Goal: Transaction & Acquisition: Download file/media

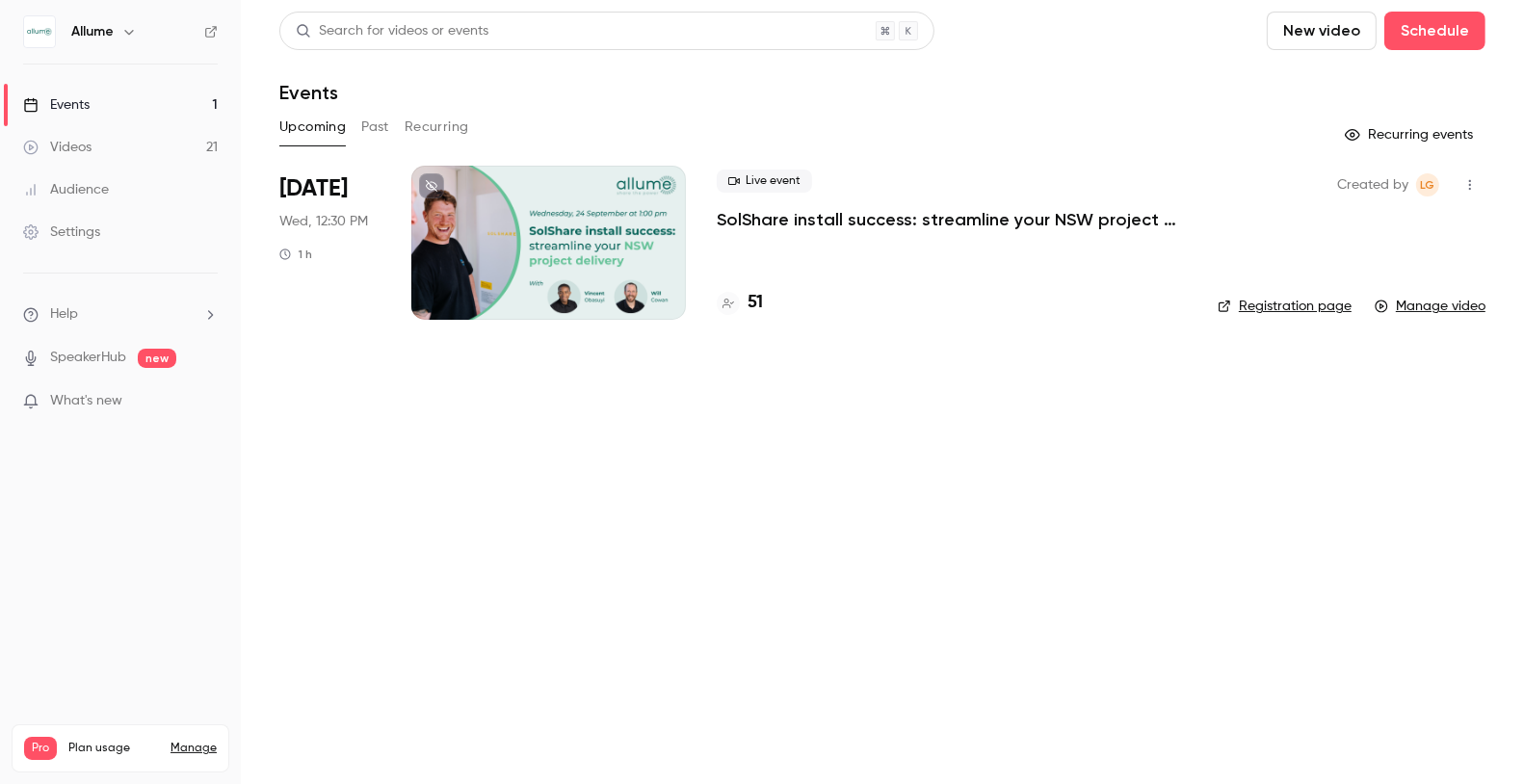
click at [1469, 186] on icon "button" at bounding box center [1471, 185] width 16 height 14
click at [1470, 184] on div at bounding box center [762, 392] width 1524 height 784
click at [1430, 308] on link "Manage video" at bounding box center [1430, 306] width 111 height 19
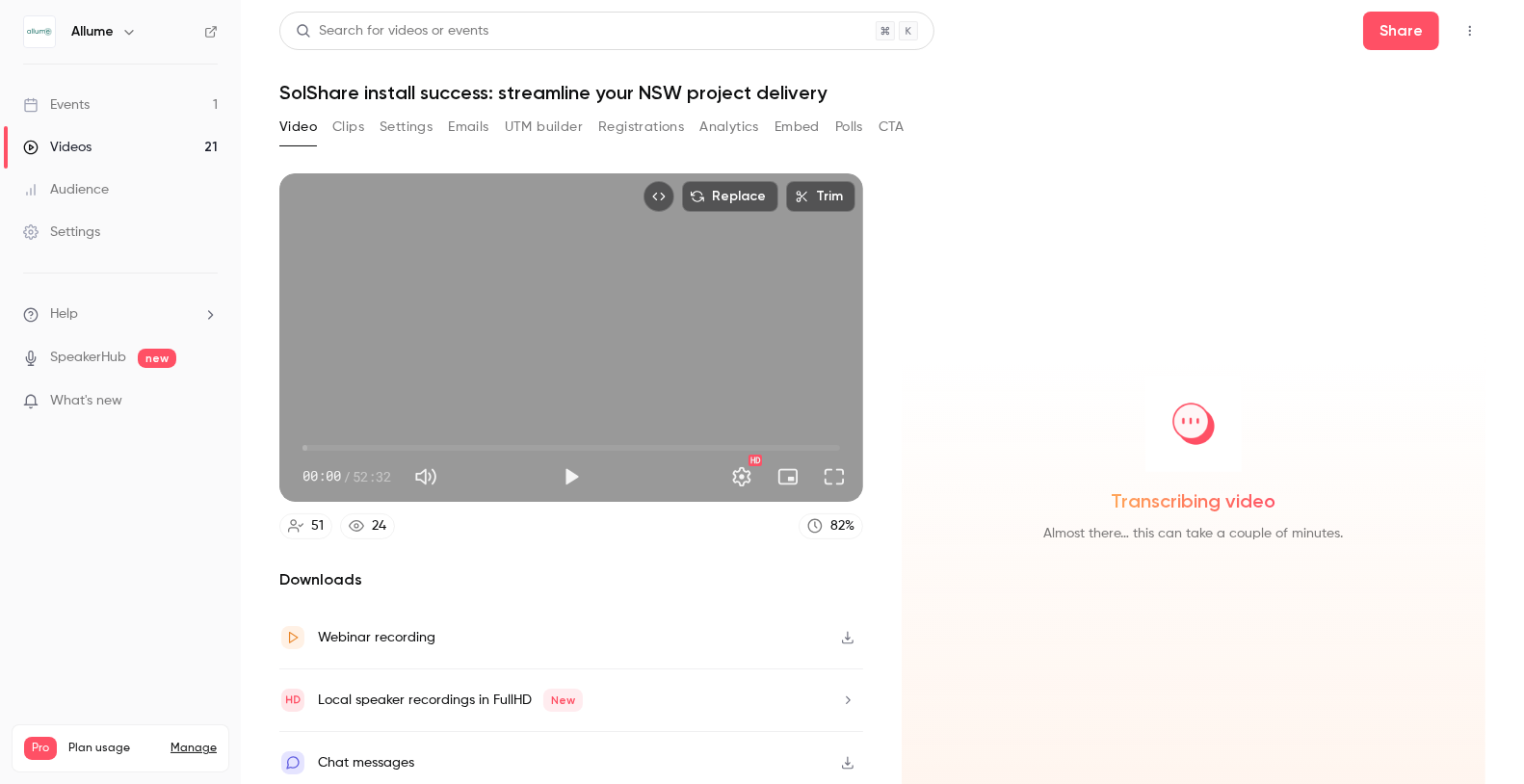
click at [655, 126] on button "Registrations" at bounding box center [641, 127] width 85 height 31
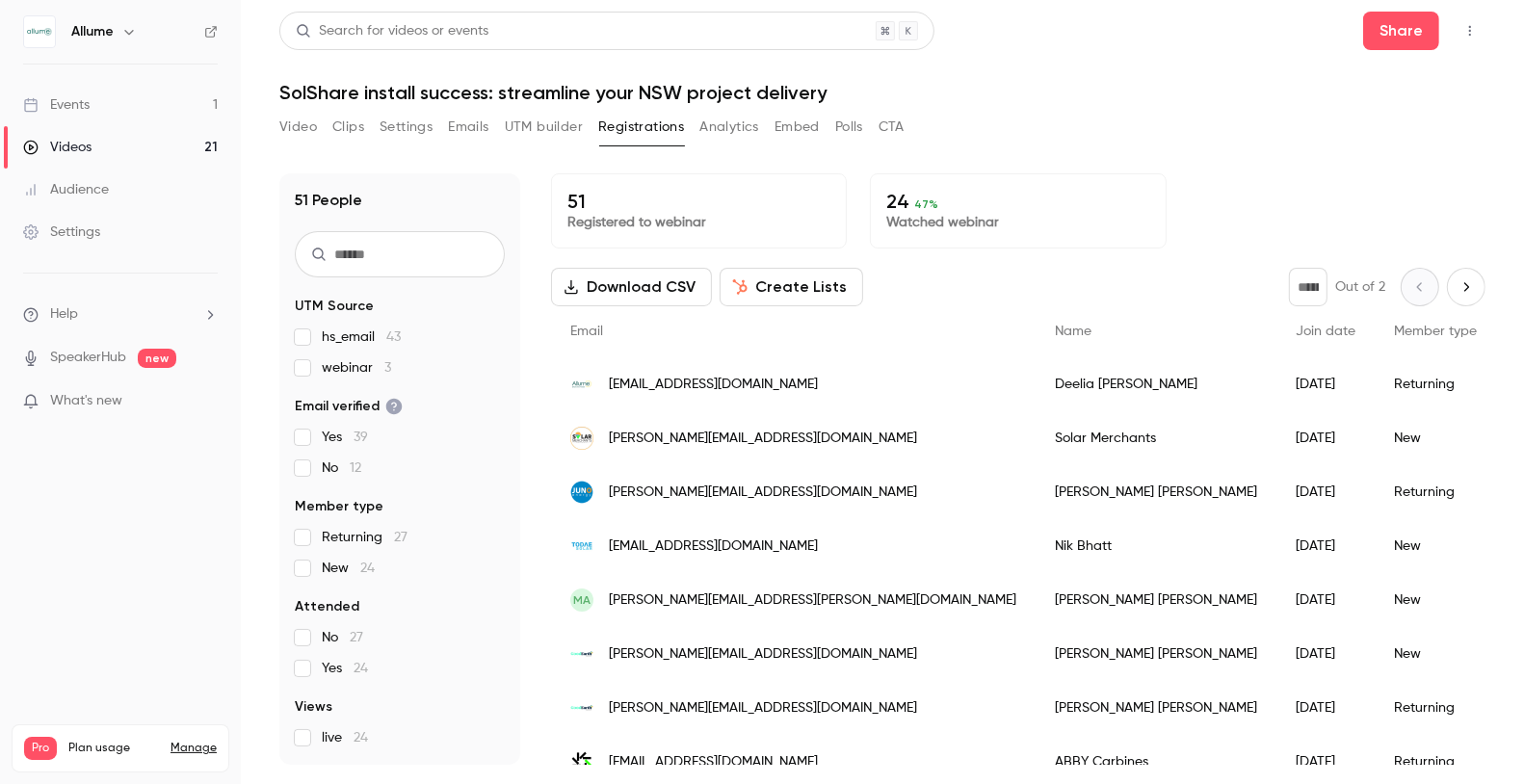
click at [276, 135] on main "Search for videos or events Share SolShare install success: streamline your NSW…" at bounding box center [882, 392] width 1284 height 784
click at [293, 135] on button "Video" at bounding box center [298, 127] width 38 height 31
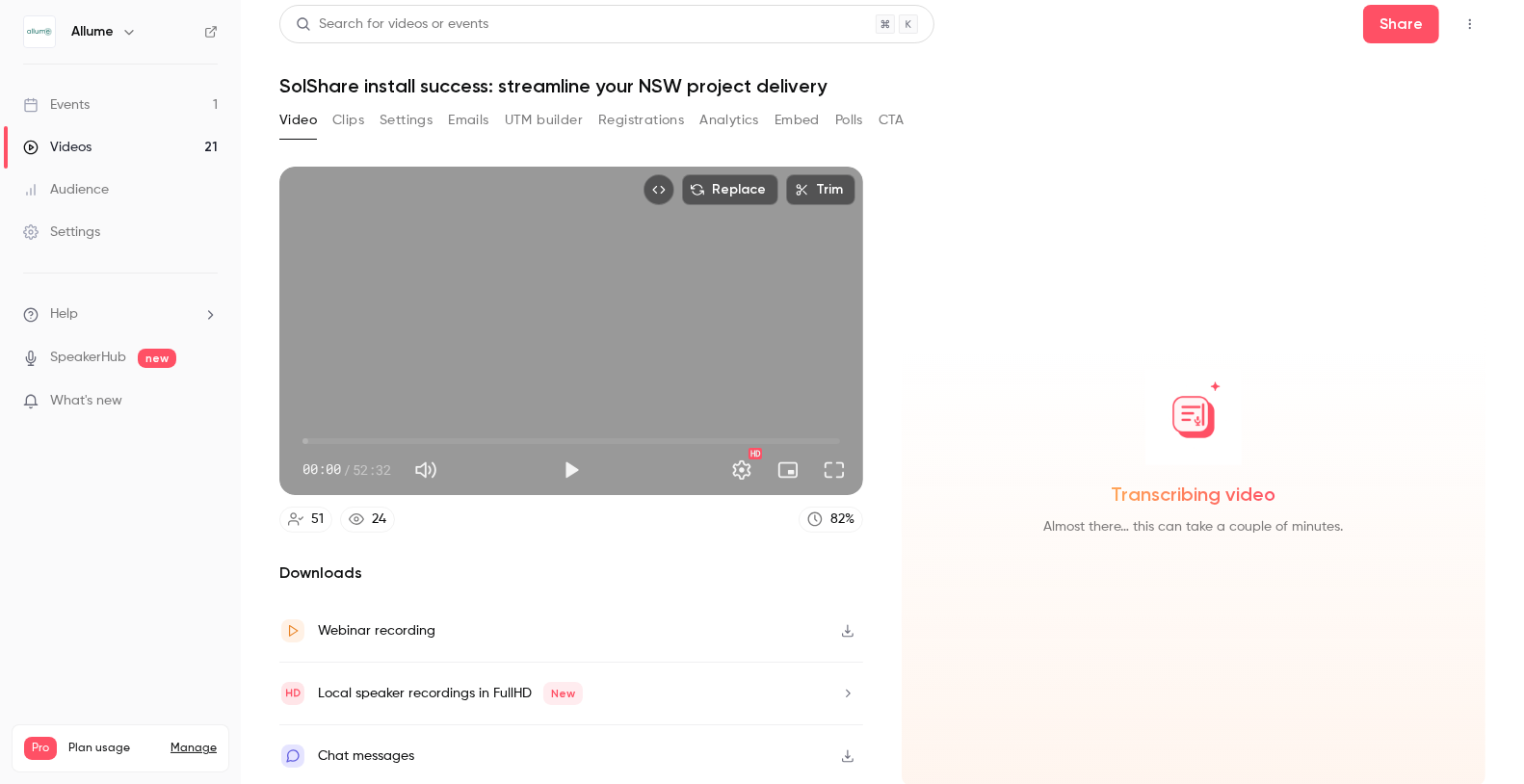
scroll to position [6, 0]
click at [643, 119] on button "Registrations" at bounding box center [641, 121] width 85 height 31
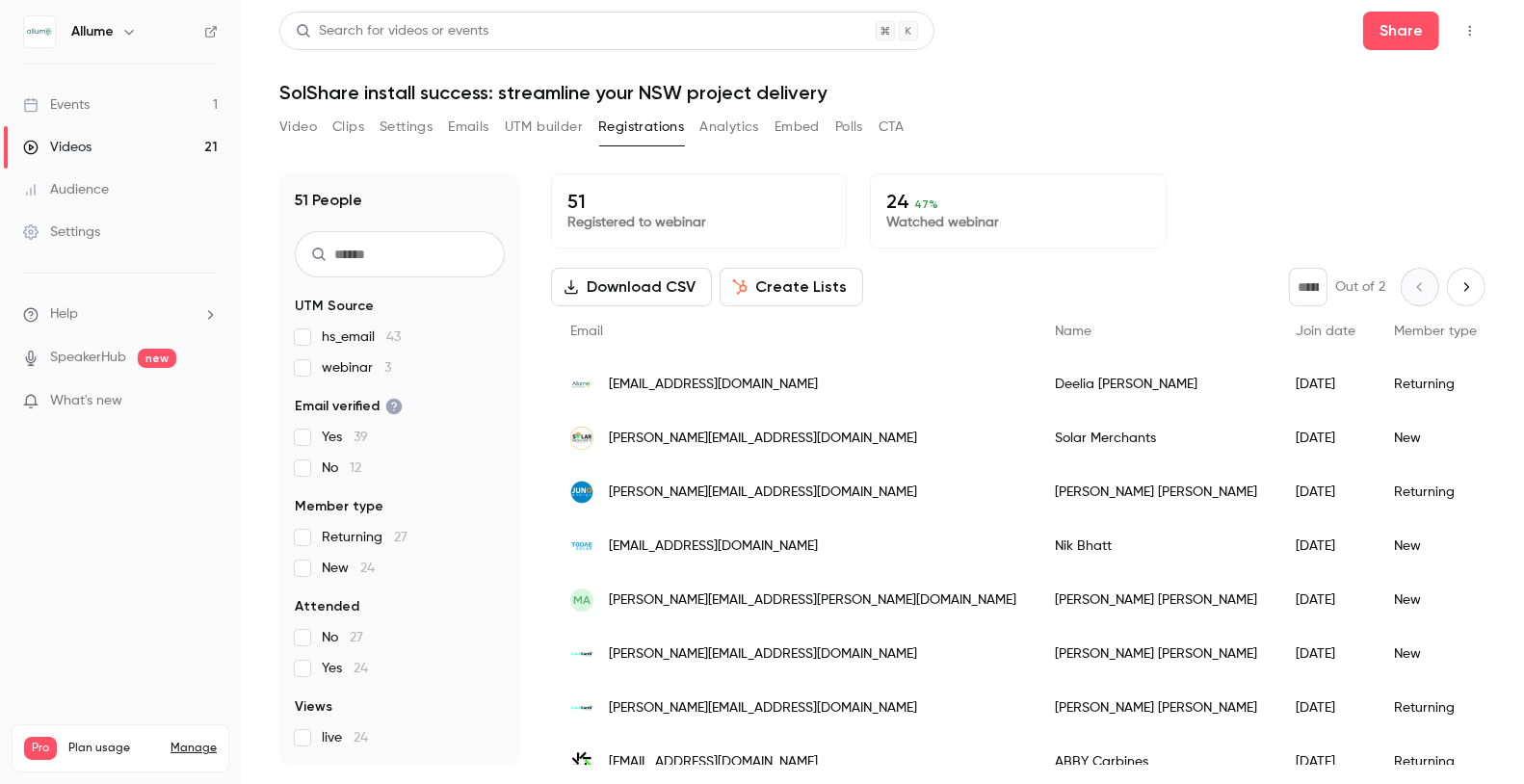
click at [303, 125] on button "Video" at bounding box center [298, 127] width 38 height 31
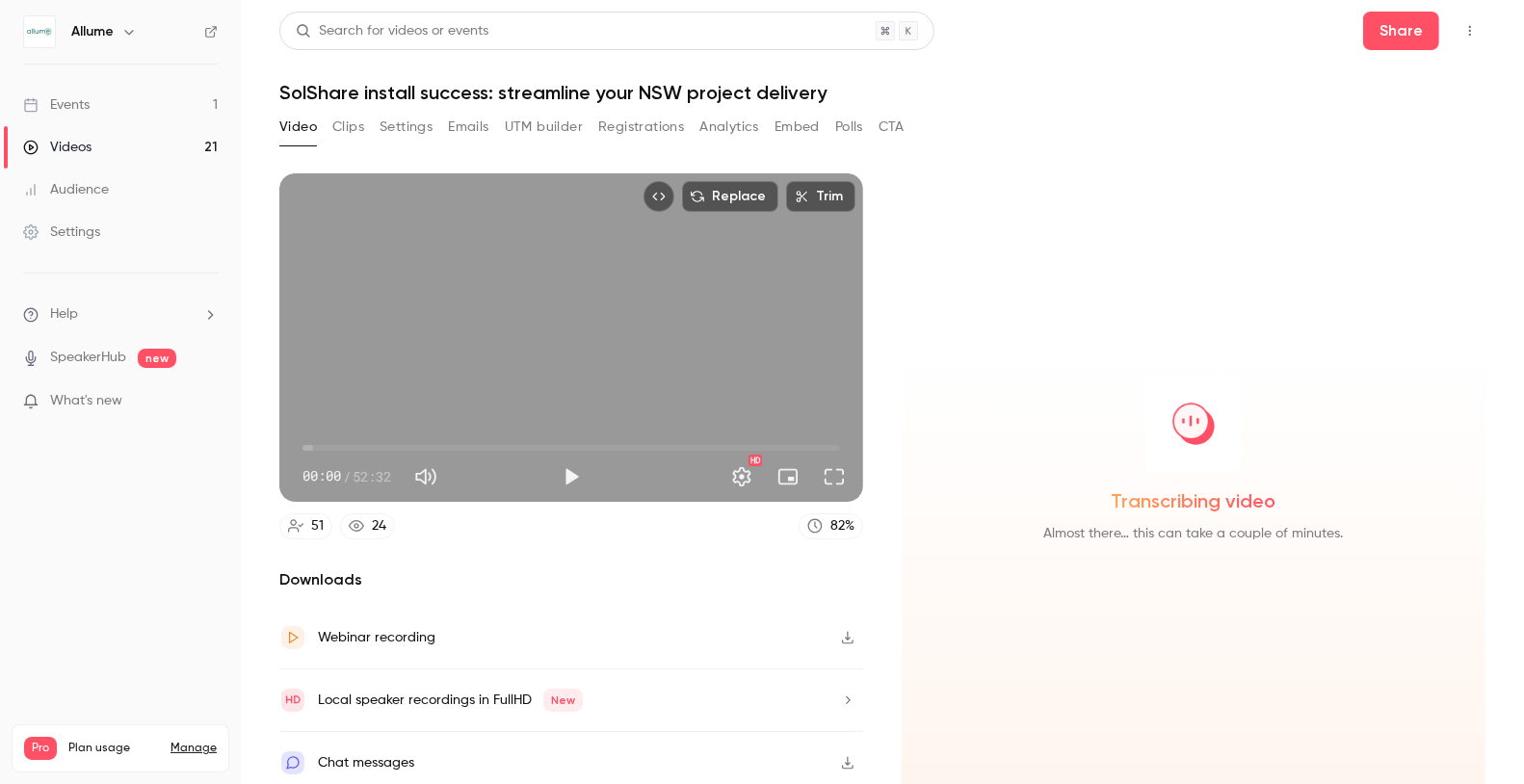
click at [121, 99] on link "Events 1" at bounding box center [120, 105] width 240 height 43
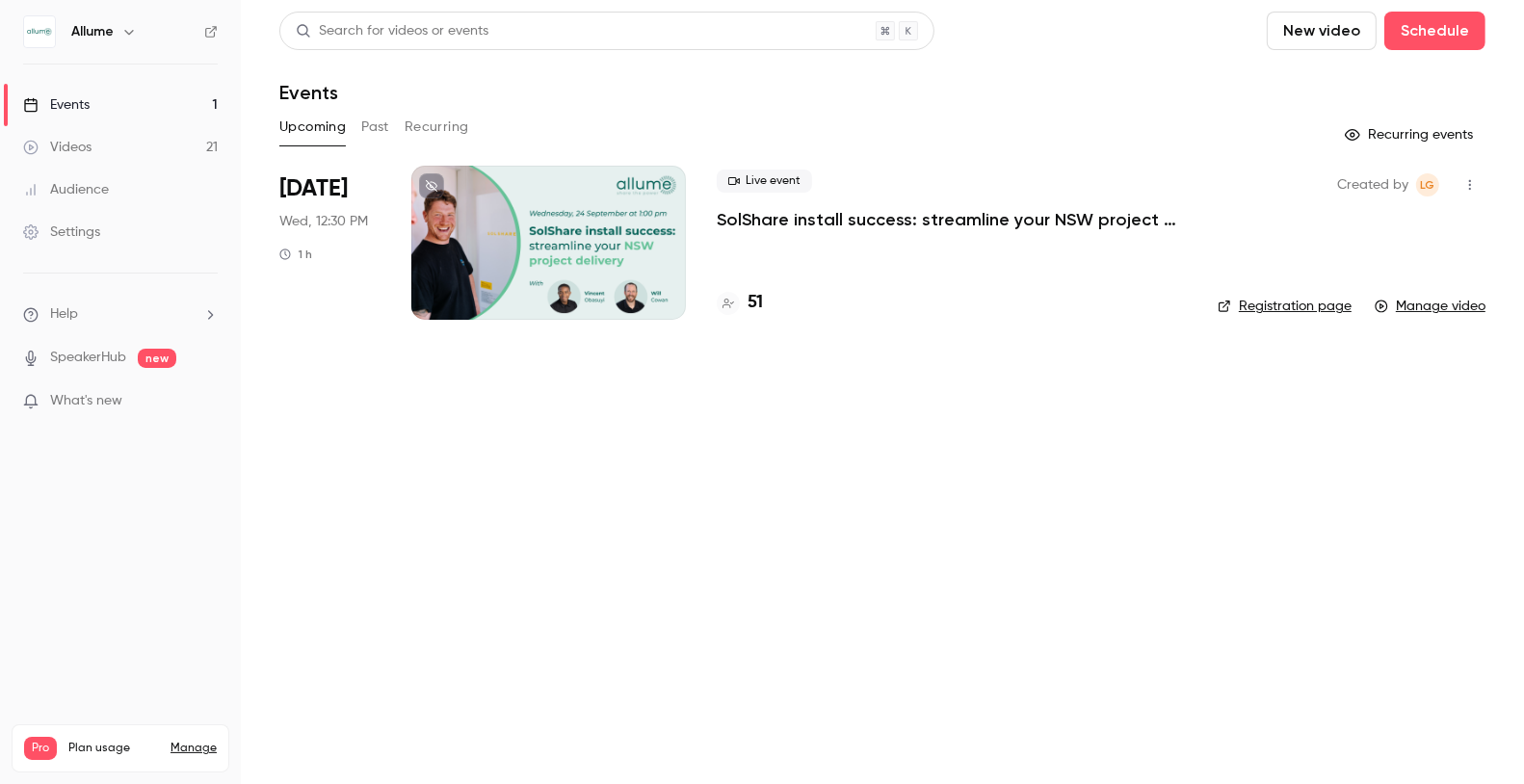
click at [73, 140] on div "Videos" at bounding box center [57, 147] width 69 height 19
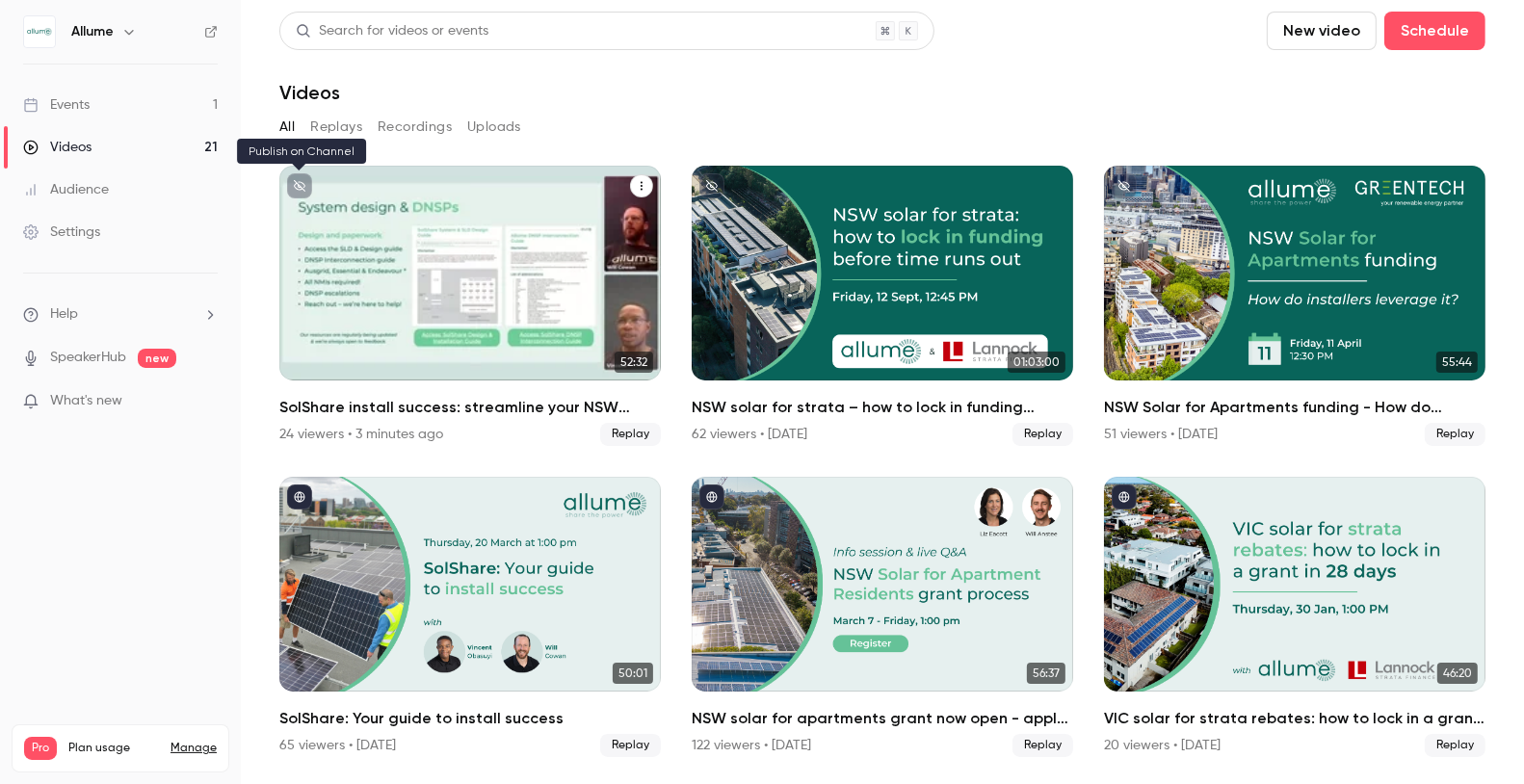
click at [295, 185] on icon "unpublished" at bounding box center [300, 186] width 12 height 12
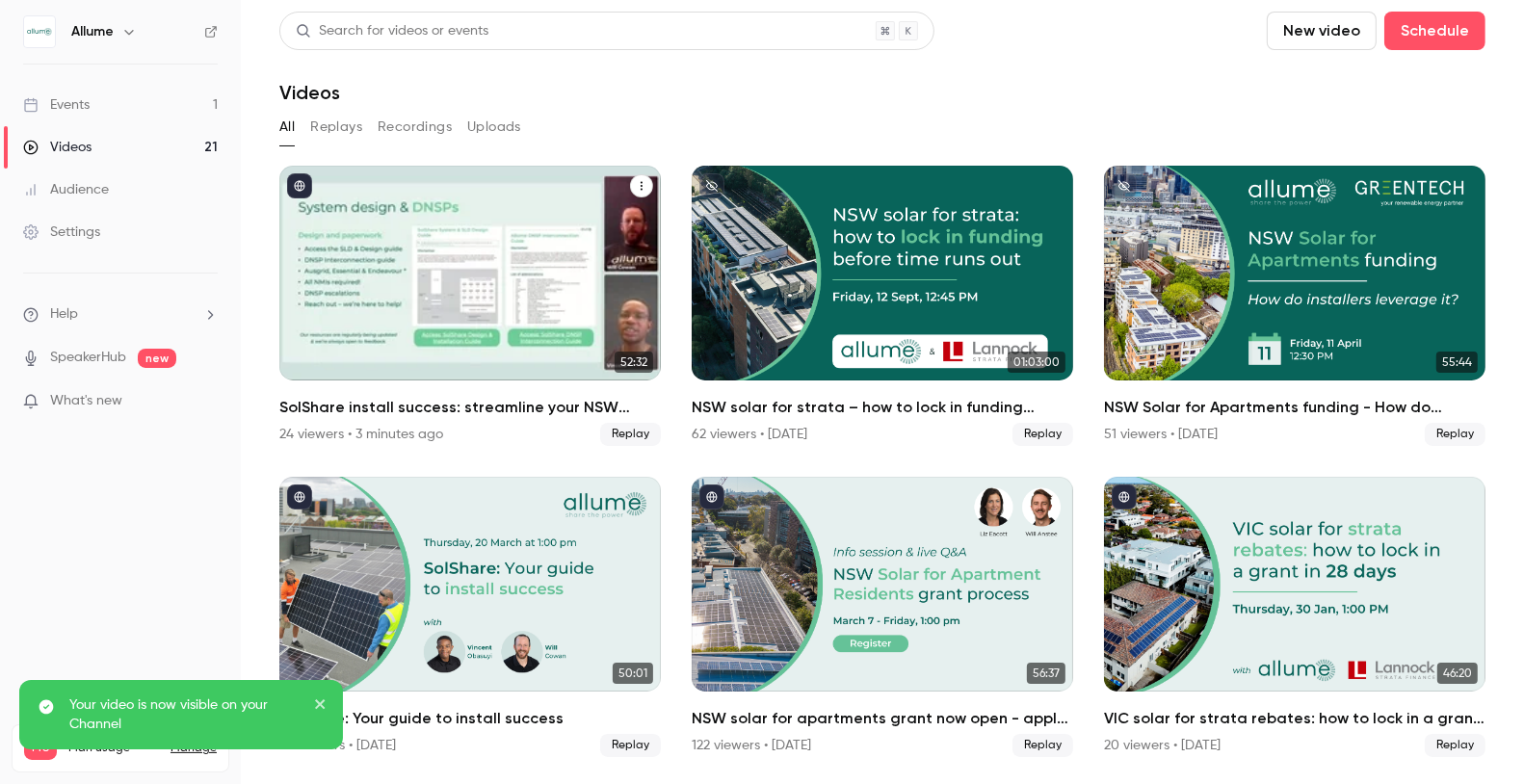
click at [641, 186] on icon "SolShare install success: streamline your NSW project delivery" at bounding box center [642, 186] width 2 height 9
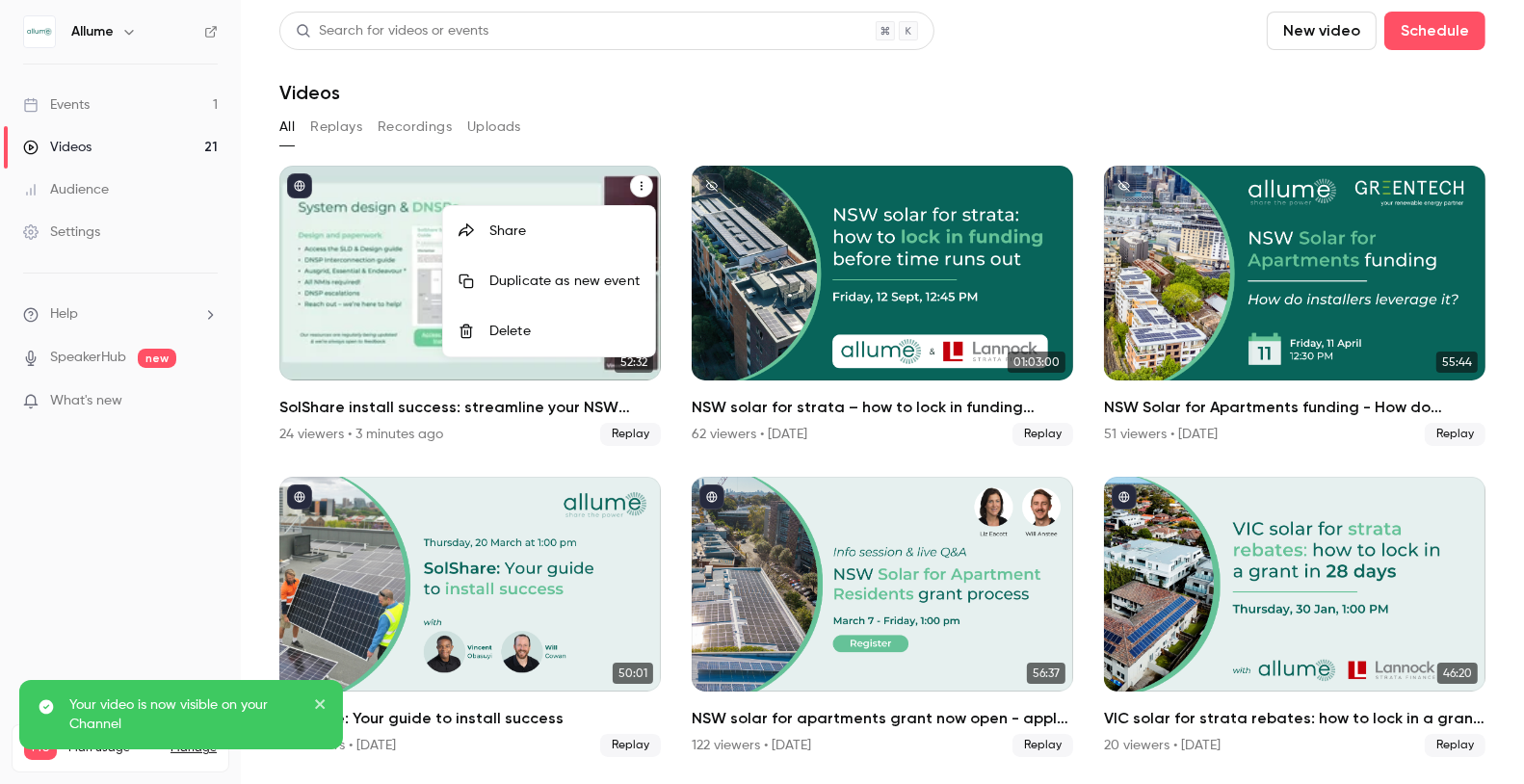
click at [494, 234] on div "Share" at bounding box center [564, 232] width 150 height 19
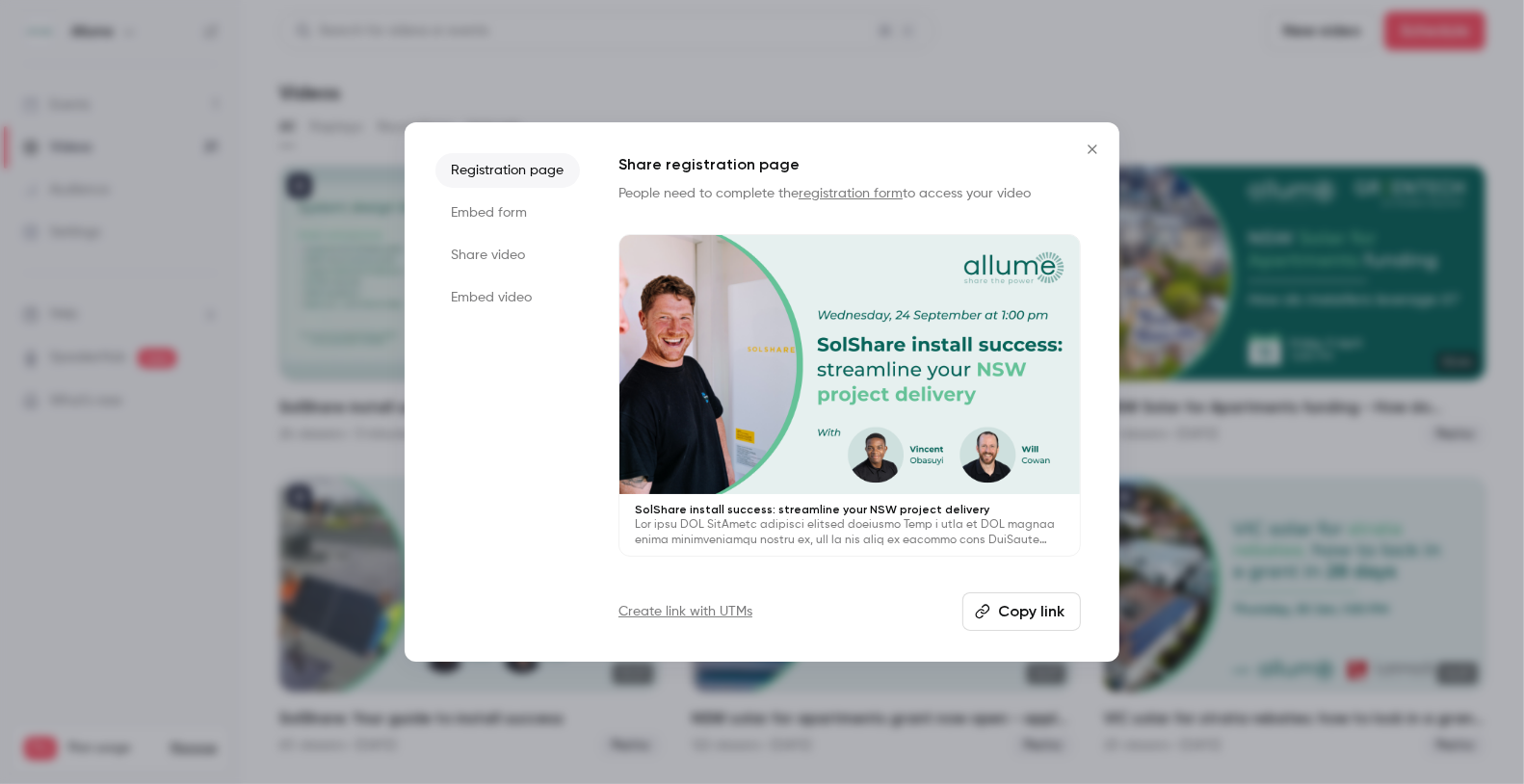
click at [1035, 623] on button "Copy link" at bounding box center [1022, 612] width 118 height 39
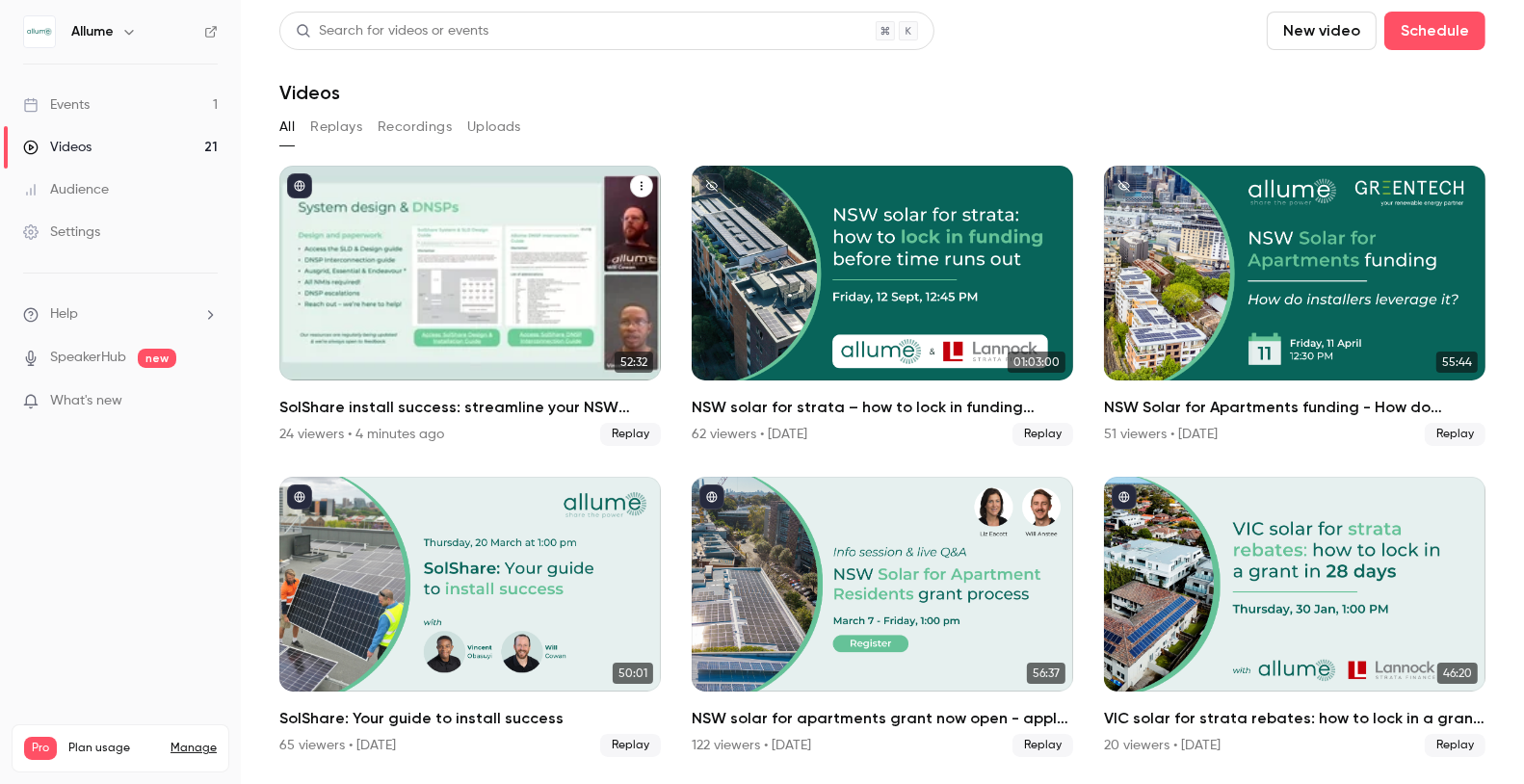
click at [643, 182] on icon "SolShare install success: streamline your NSW project delivery" at bounding box center [642, 186] width 12 height 12
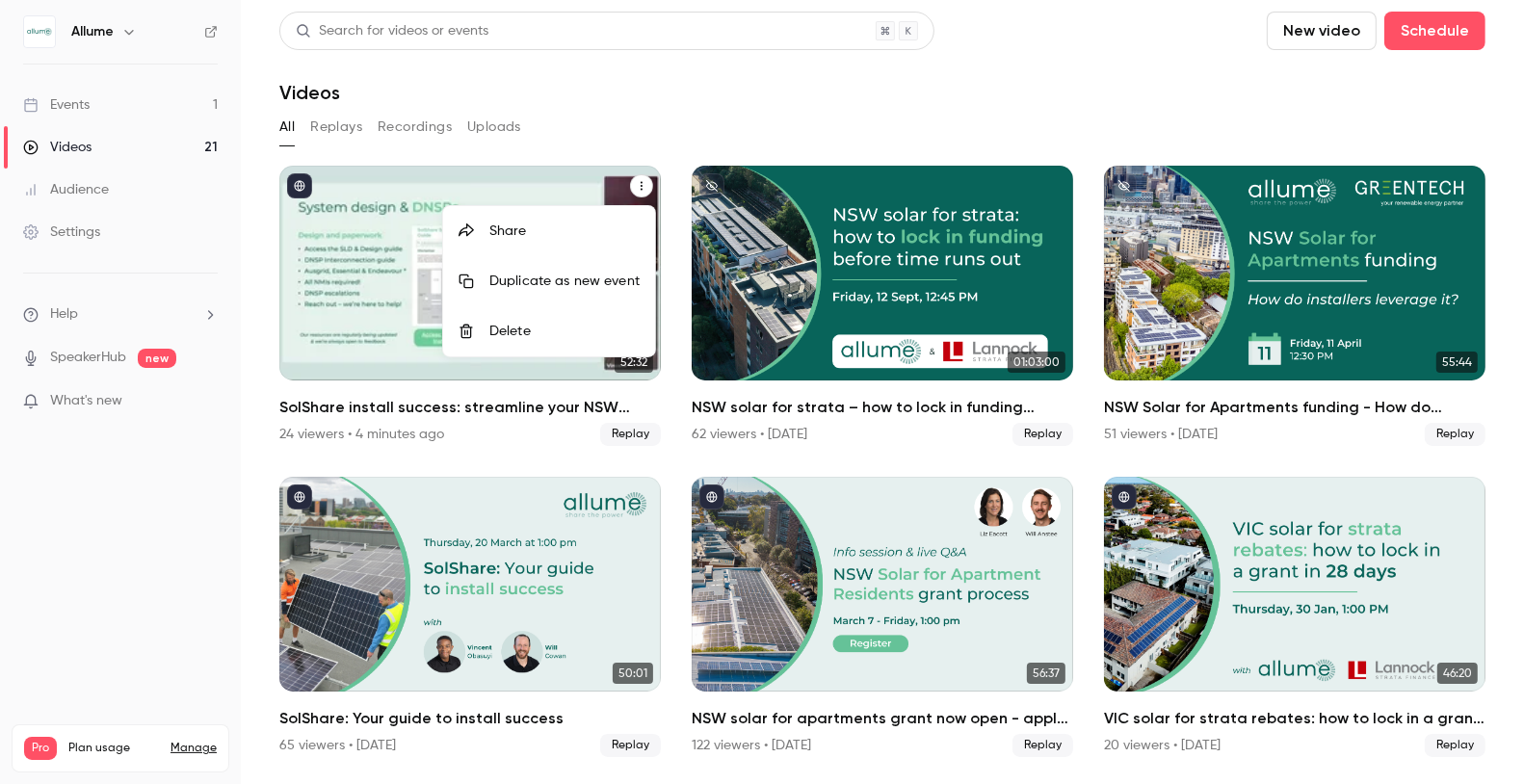
click at [521, 235] on div "Share" at bounding box center [564, 232] width 150 height 19
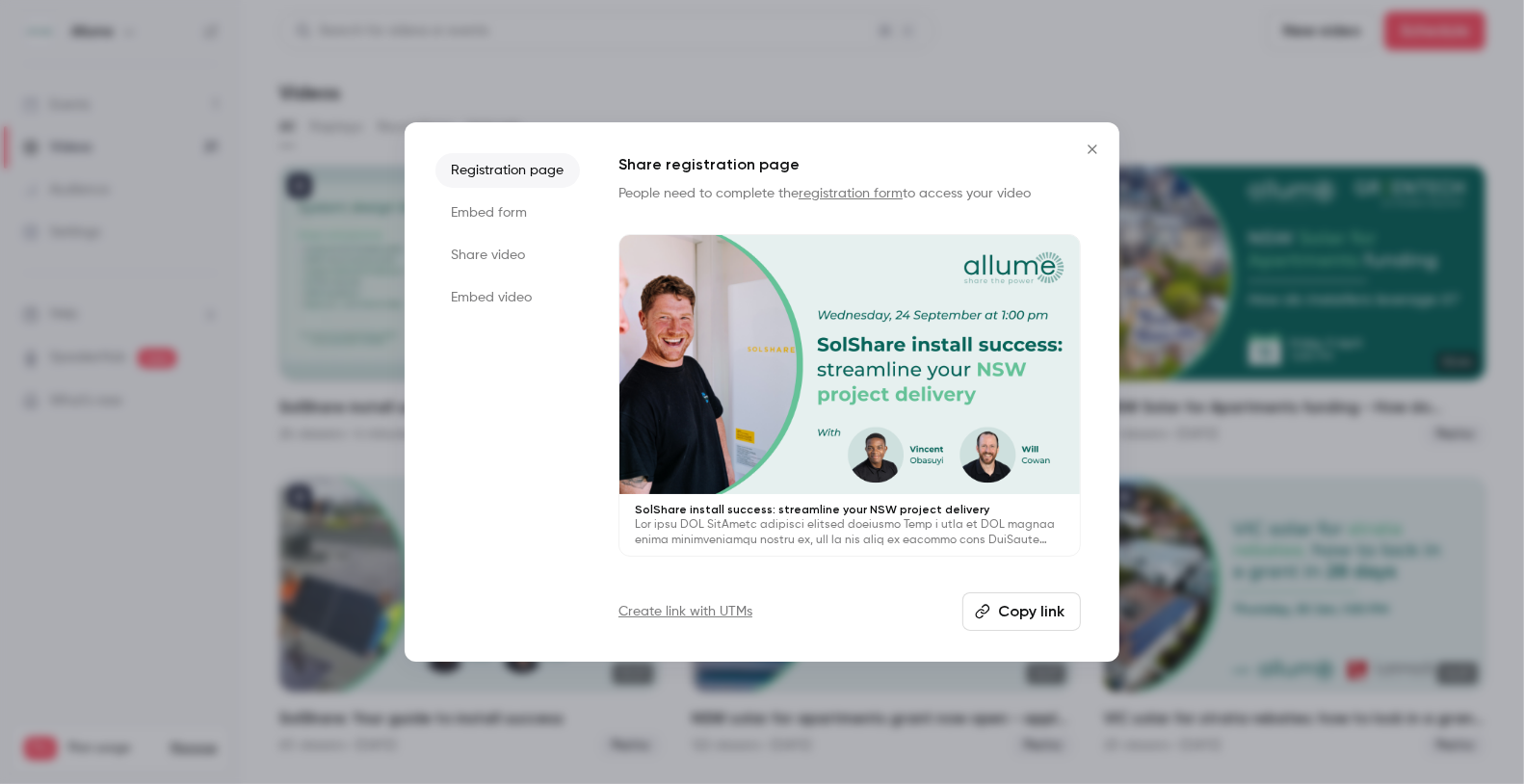
click at [503, 256] on li "Share video" at bounding box center [507, 255] width 144 height 35
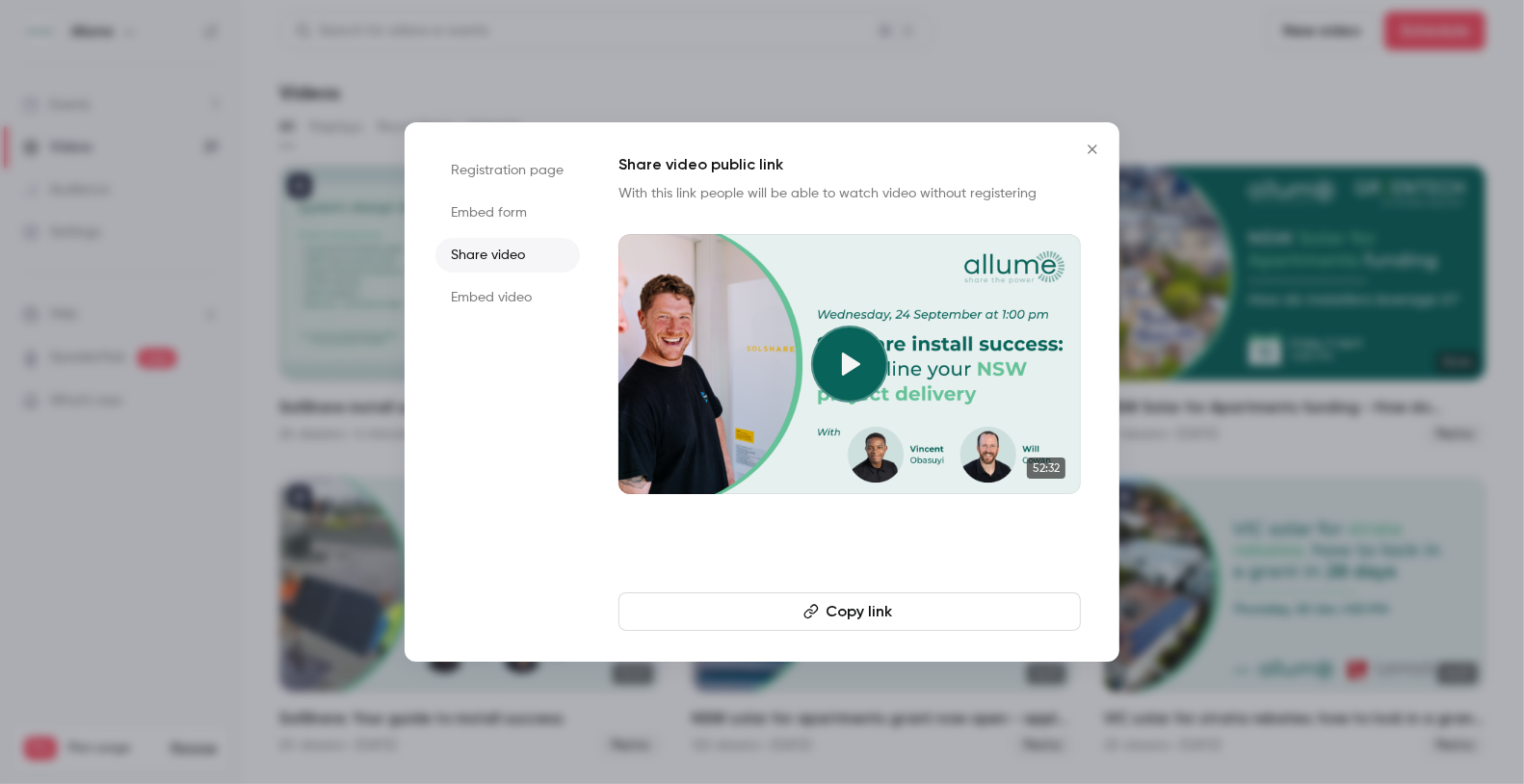
click at [820, 610] on button "Copy link" at bounding box center [849, 612] width 462 height 39
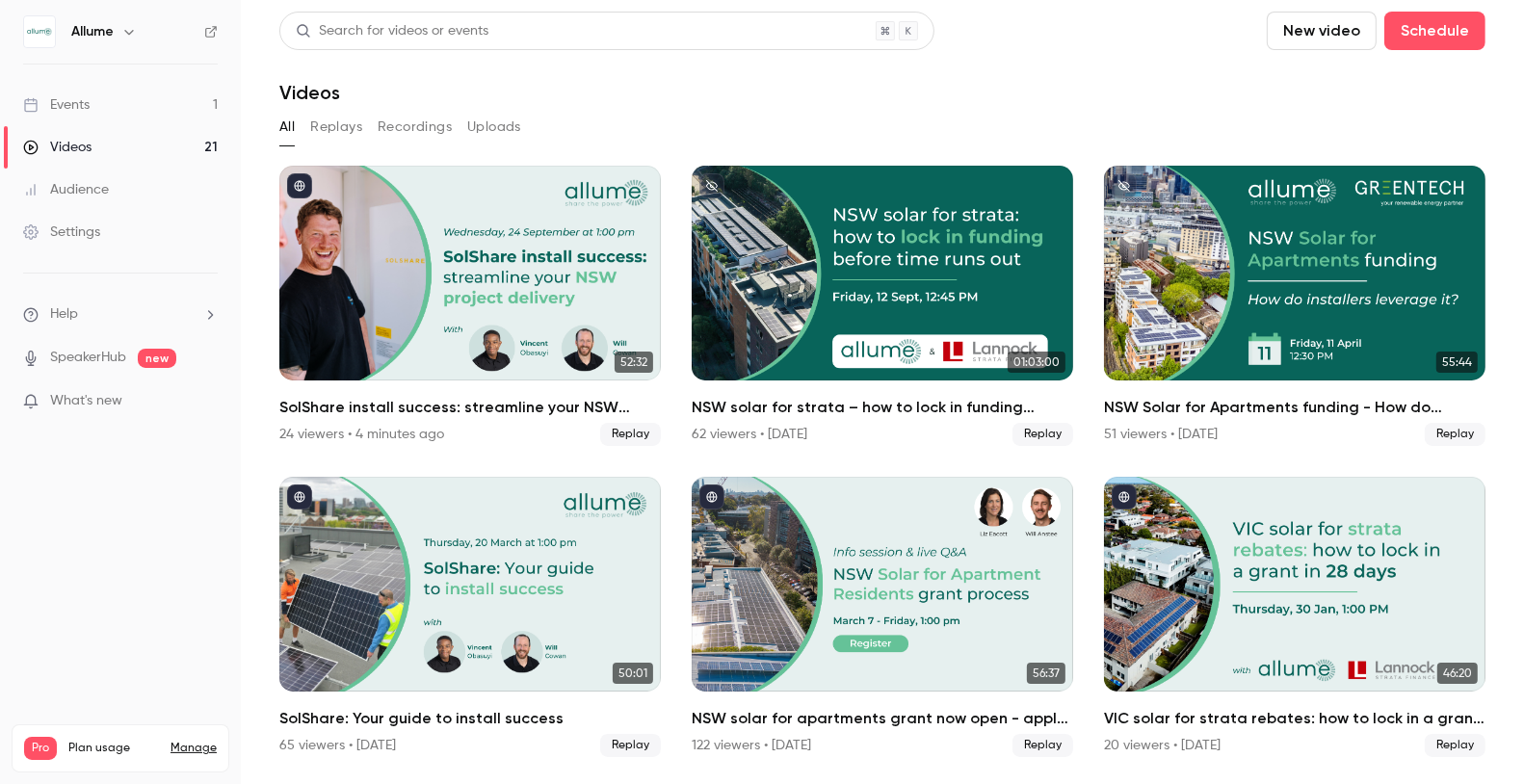
click at [139, 108] on link "Events 1" at bounding box center [120, 105] width 240 height 43
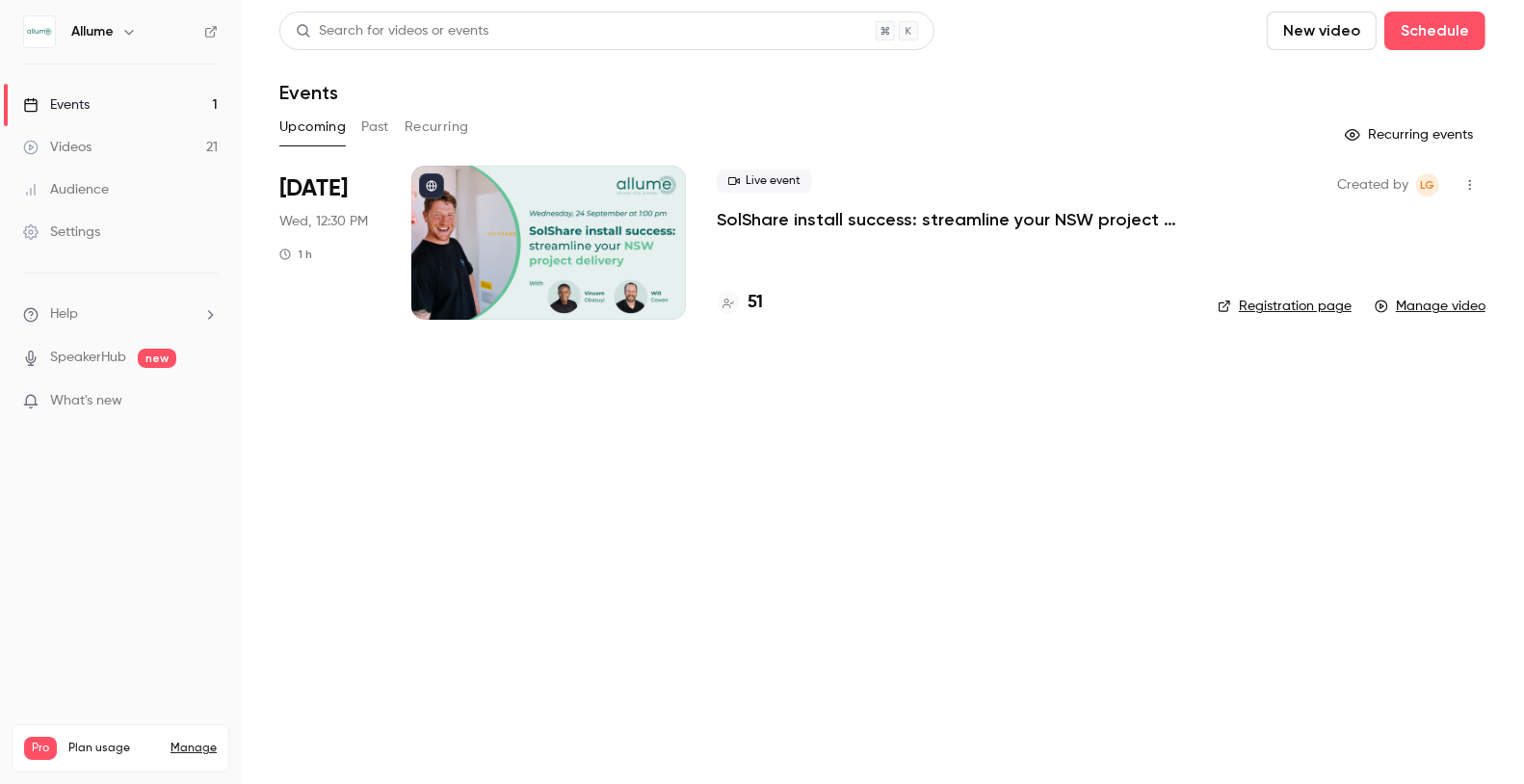
click at [374, 128] on button "Past" at bounding box center [375, 127] width 28 height 31
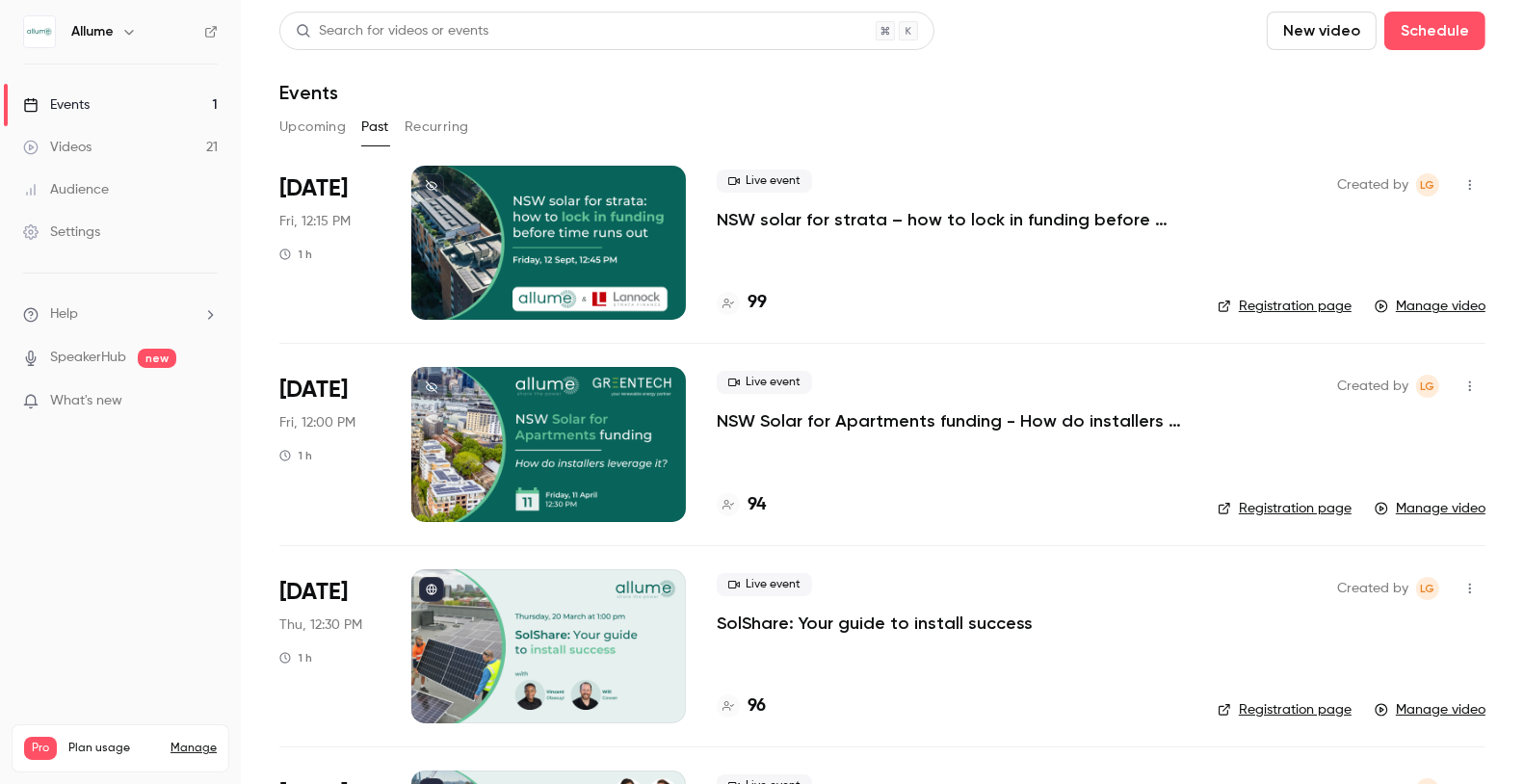
click at [79, 148] on div "Videos" at bounding box center [57, 147] width 69 height 19
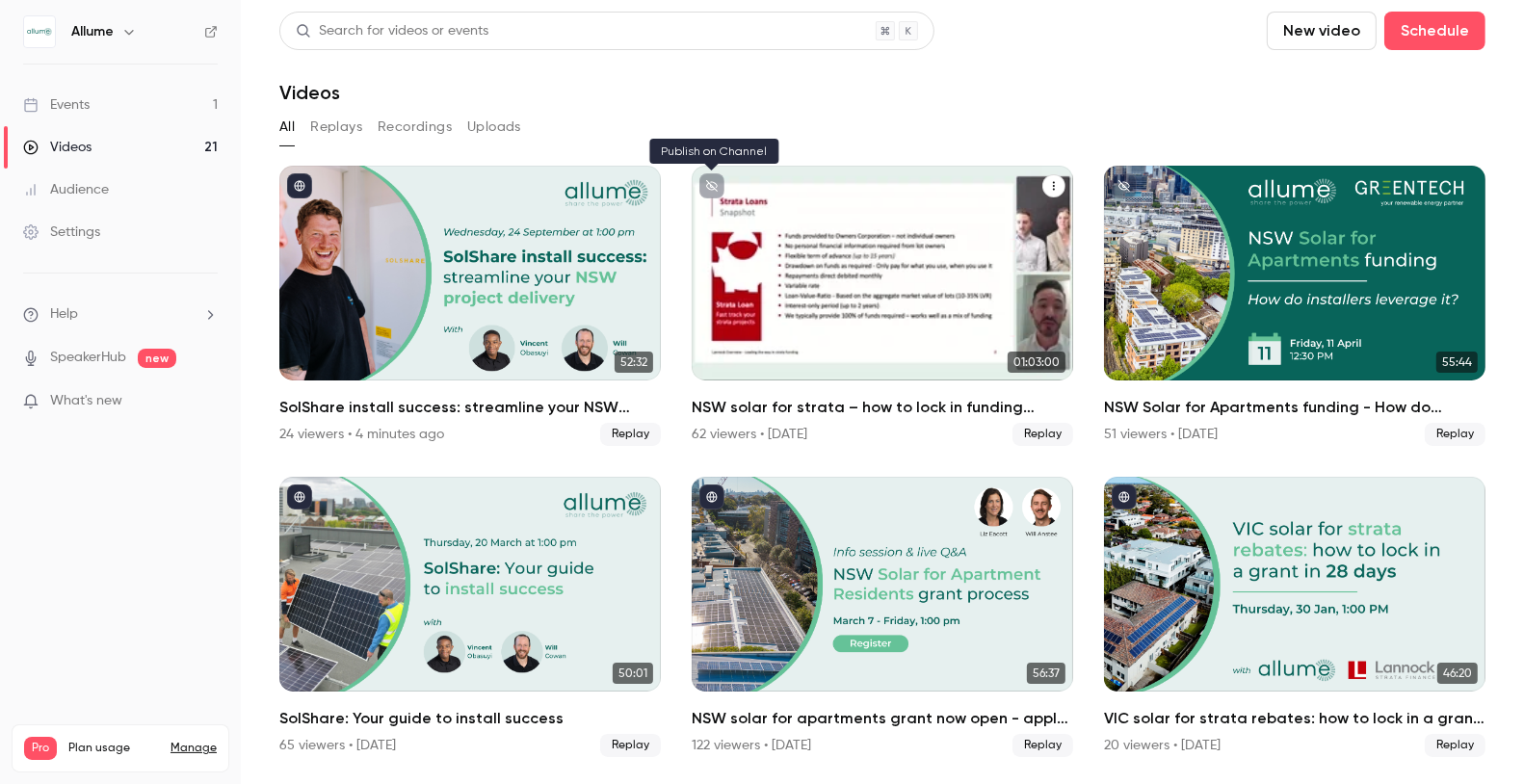
click at [711, 184] on icon "unpublished" at bounding box center [712, 186] width 12 height 12
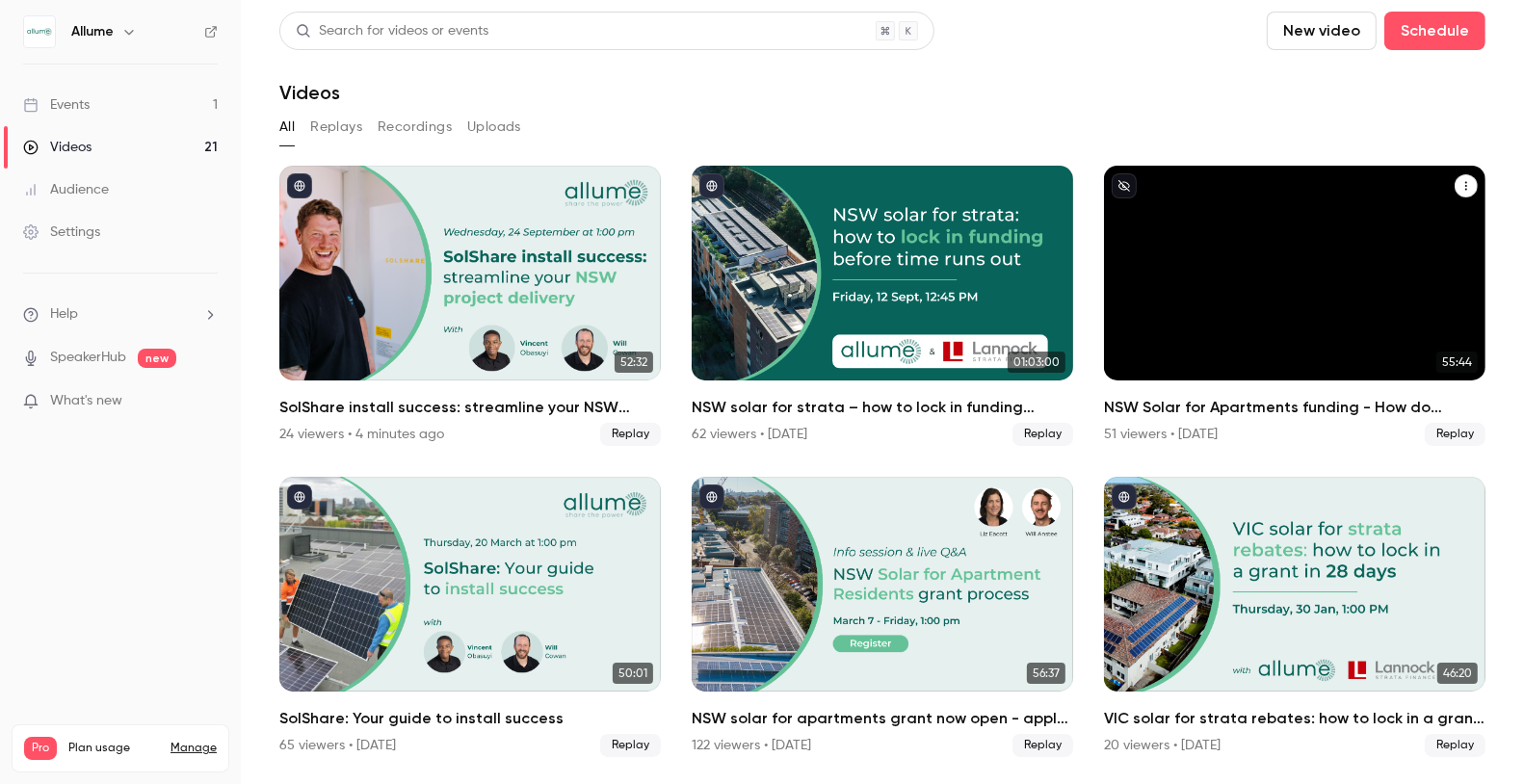
scroll to position [84, 0]
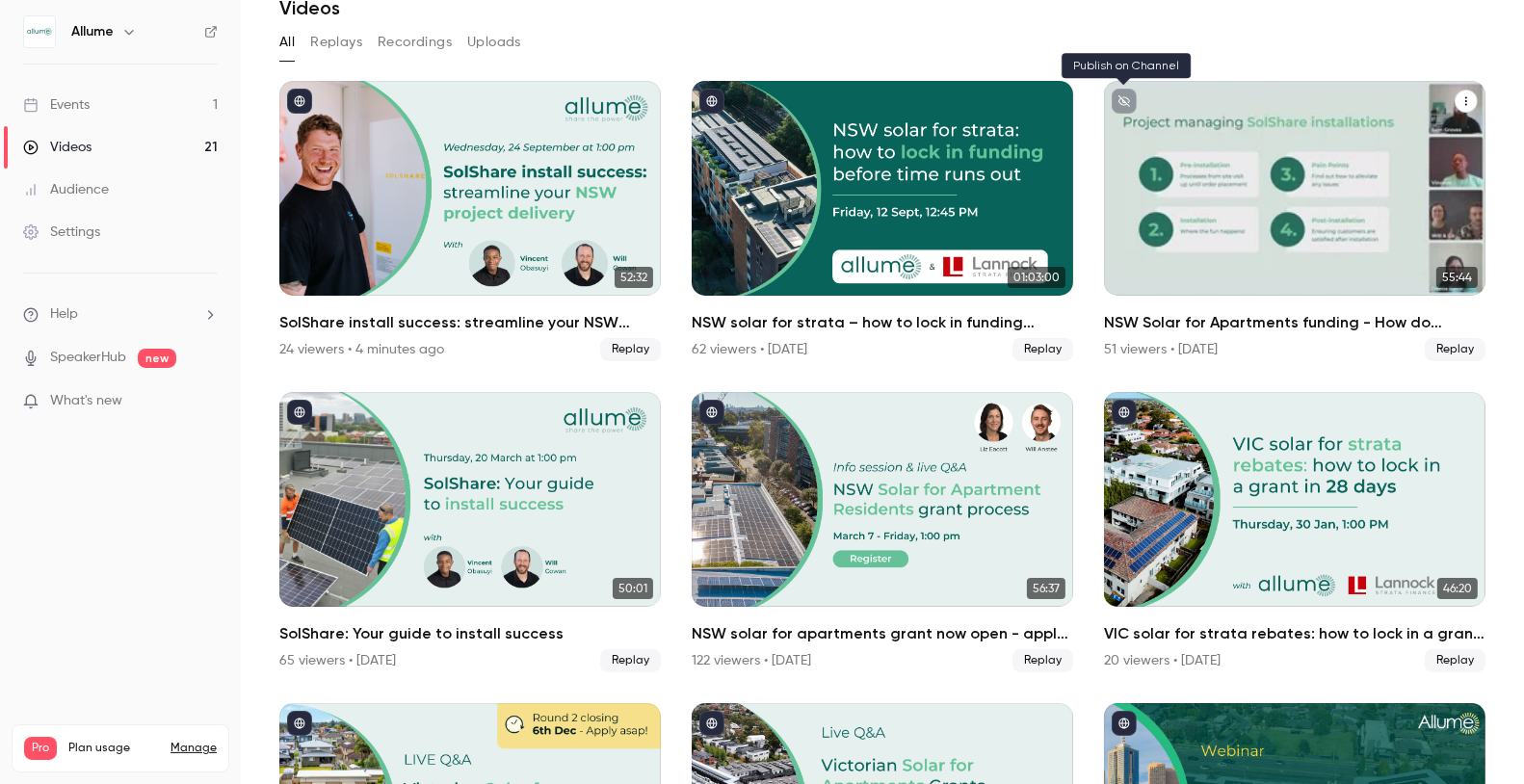
click at [1128, 100] on icon "unpublished" at bounding box center [1125, 101] width 12 height 12
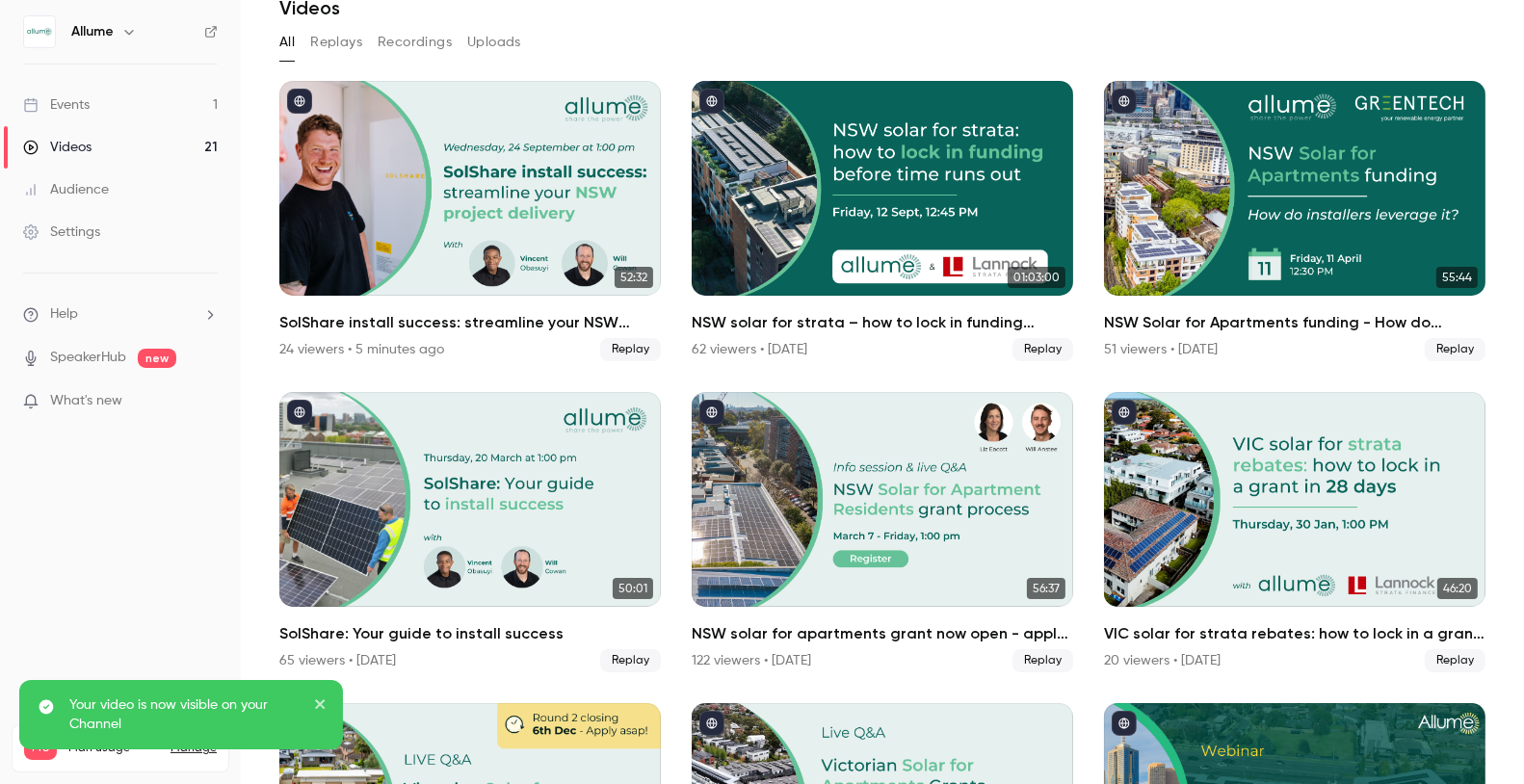
scroll to position [0, 0]
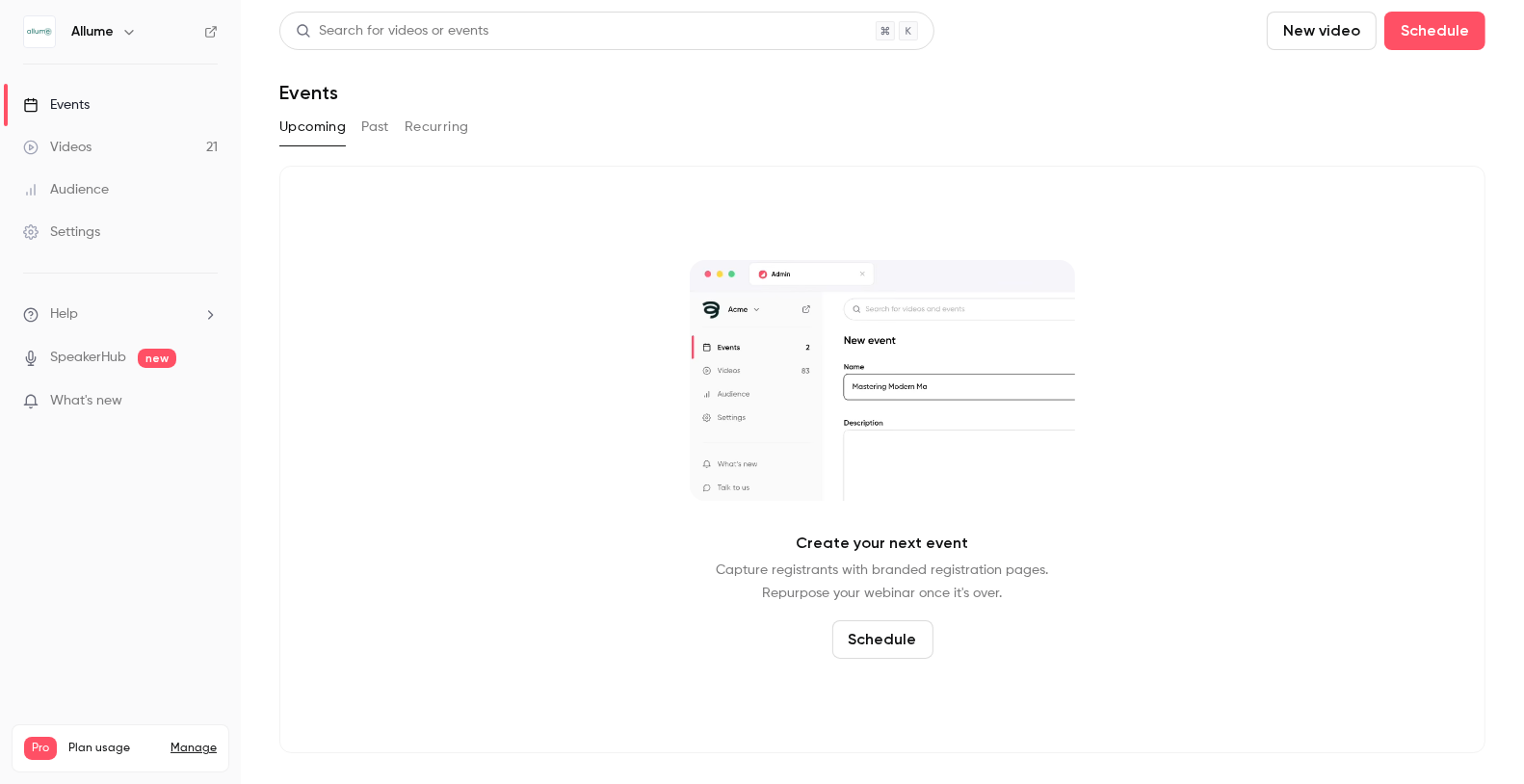
click at [157, 140] on link "Videos 21" at bounding box center [120, 147] width 240 height 43
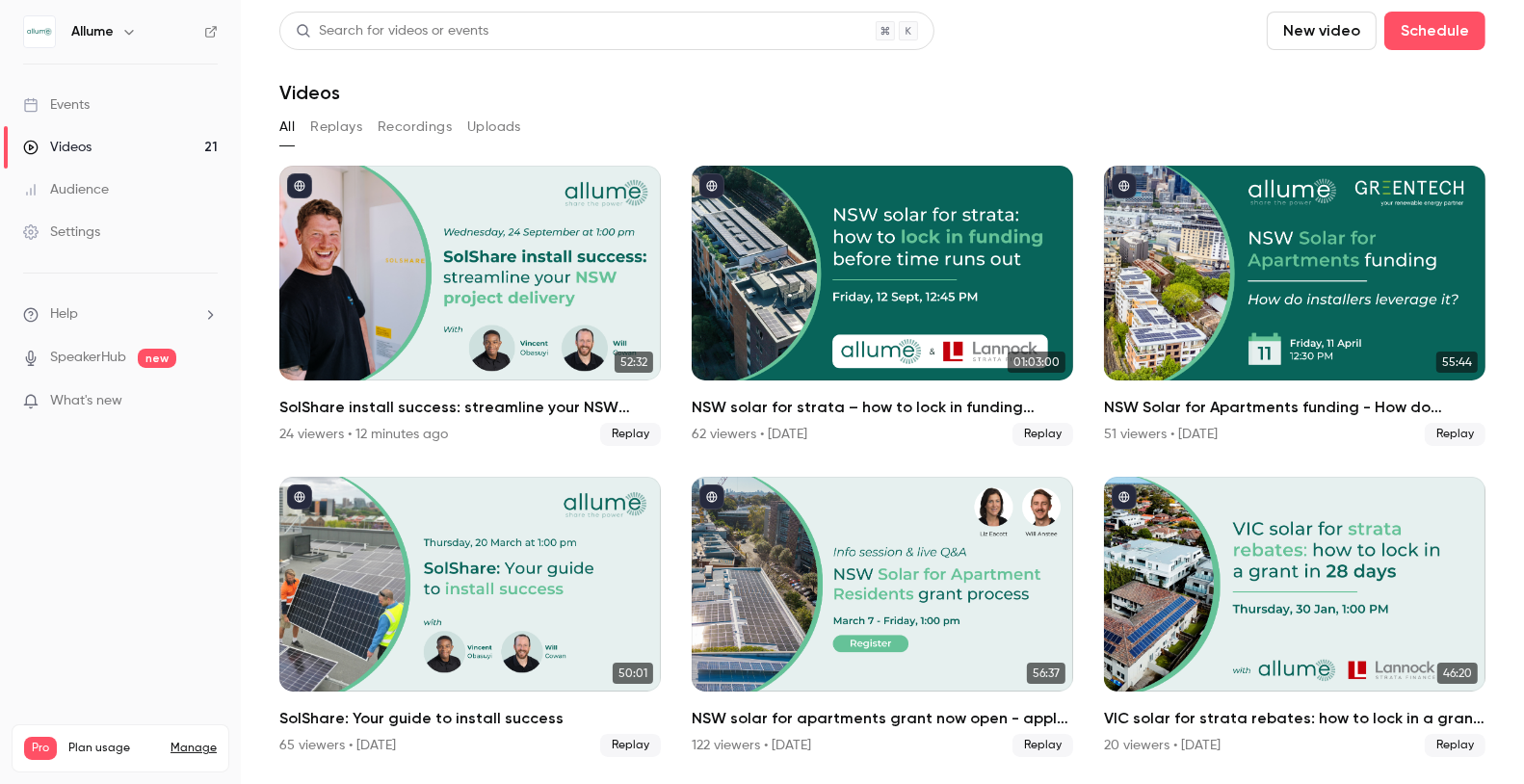
click at [343, 133] on button "Replays" at bounding box center [336, 127] width 52 height 31
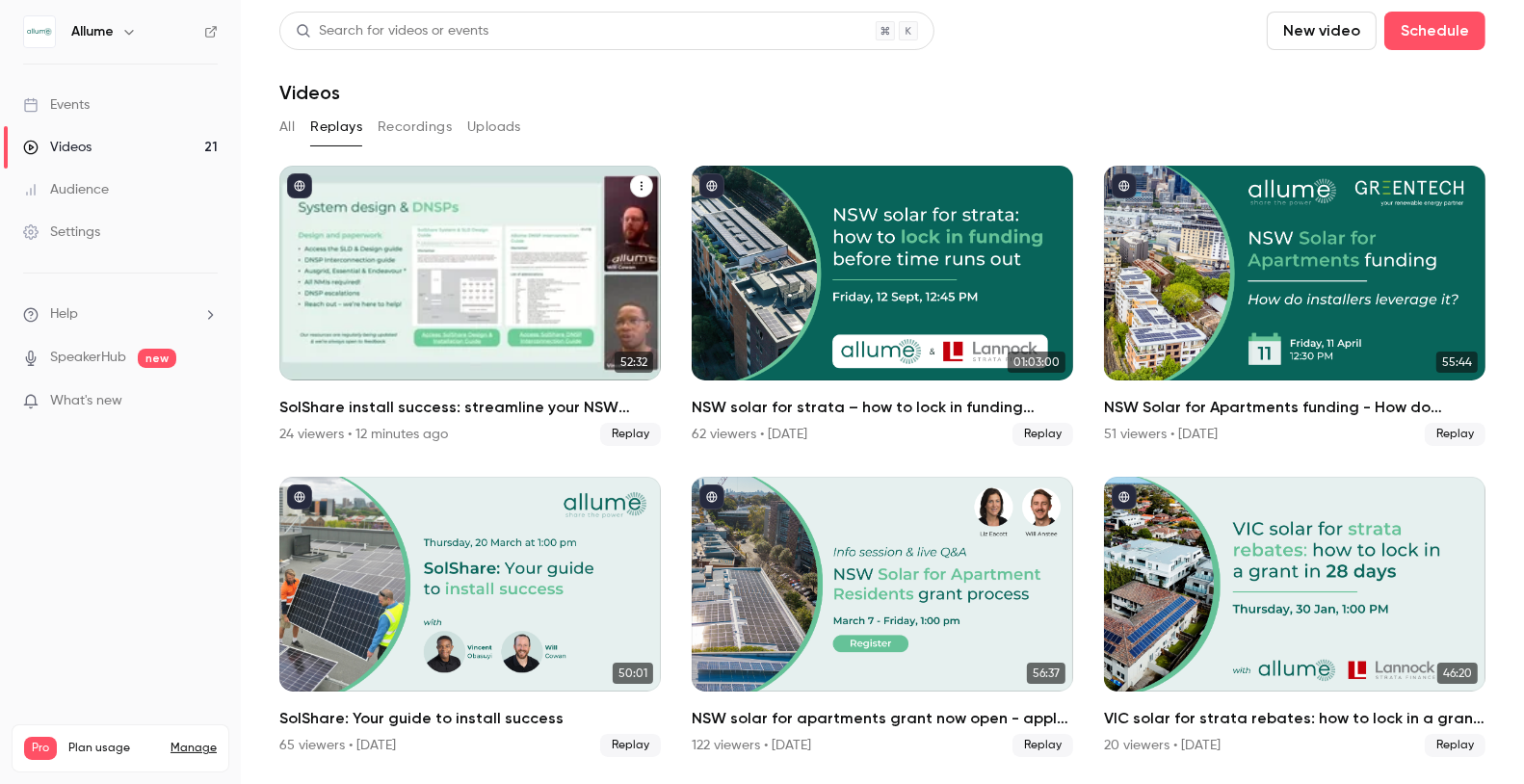
click at [419, 404] on h2 "SolShare install success: streamline your NSW project delivery" at bounding box center [470, 407] width 382 height 23
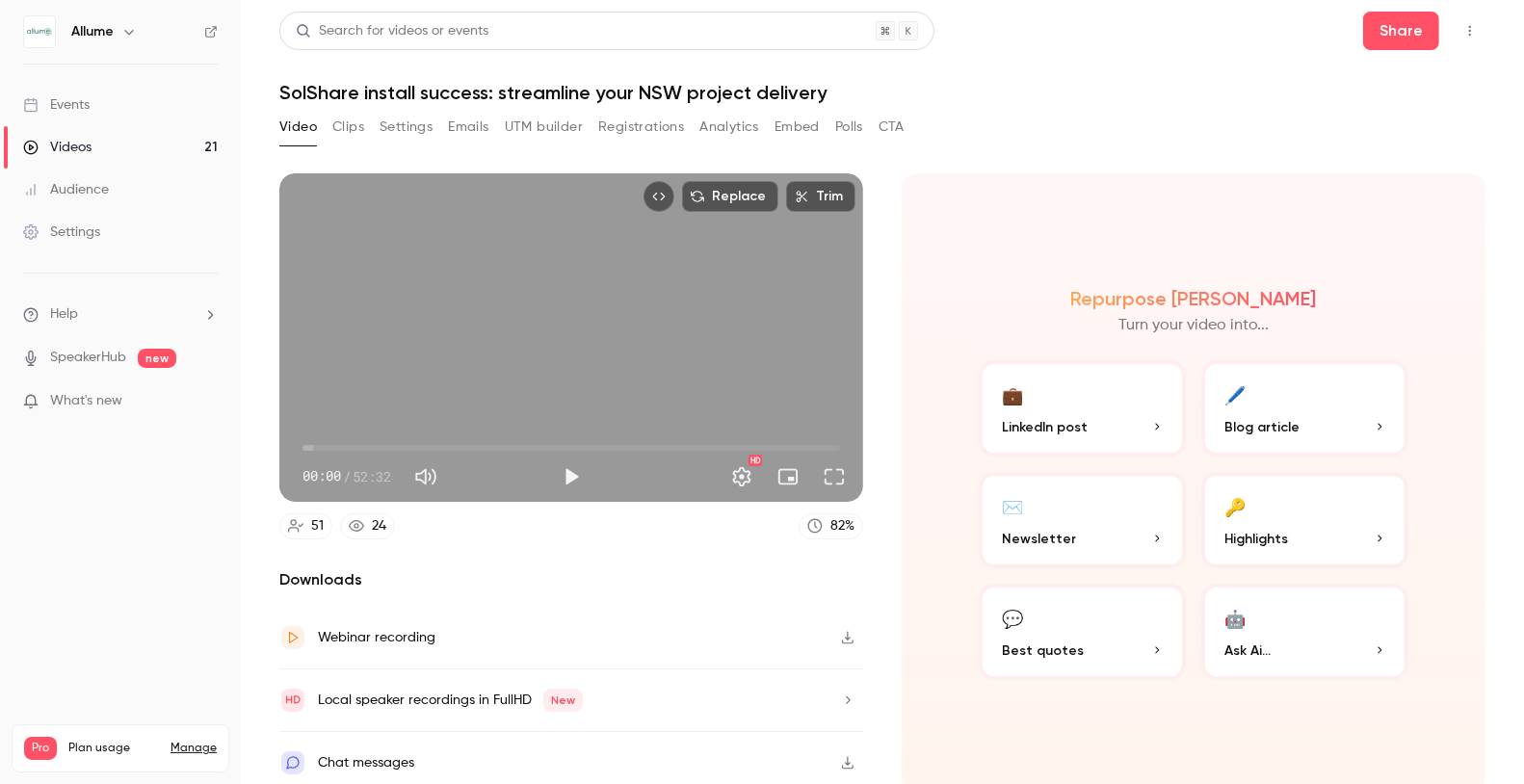
click at [855, 127] on button "Polls" at bounding box center [849, 127] width 28 height 31
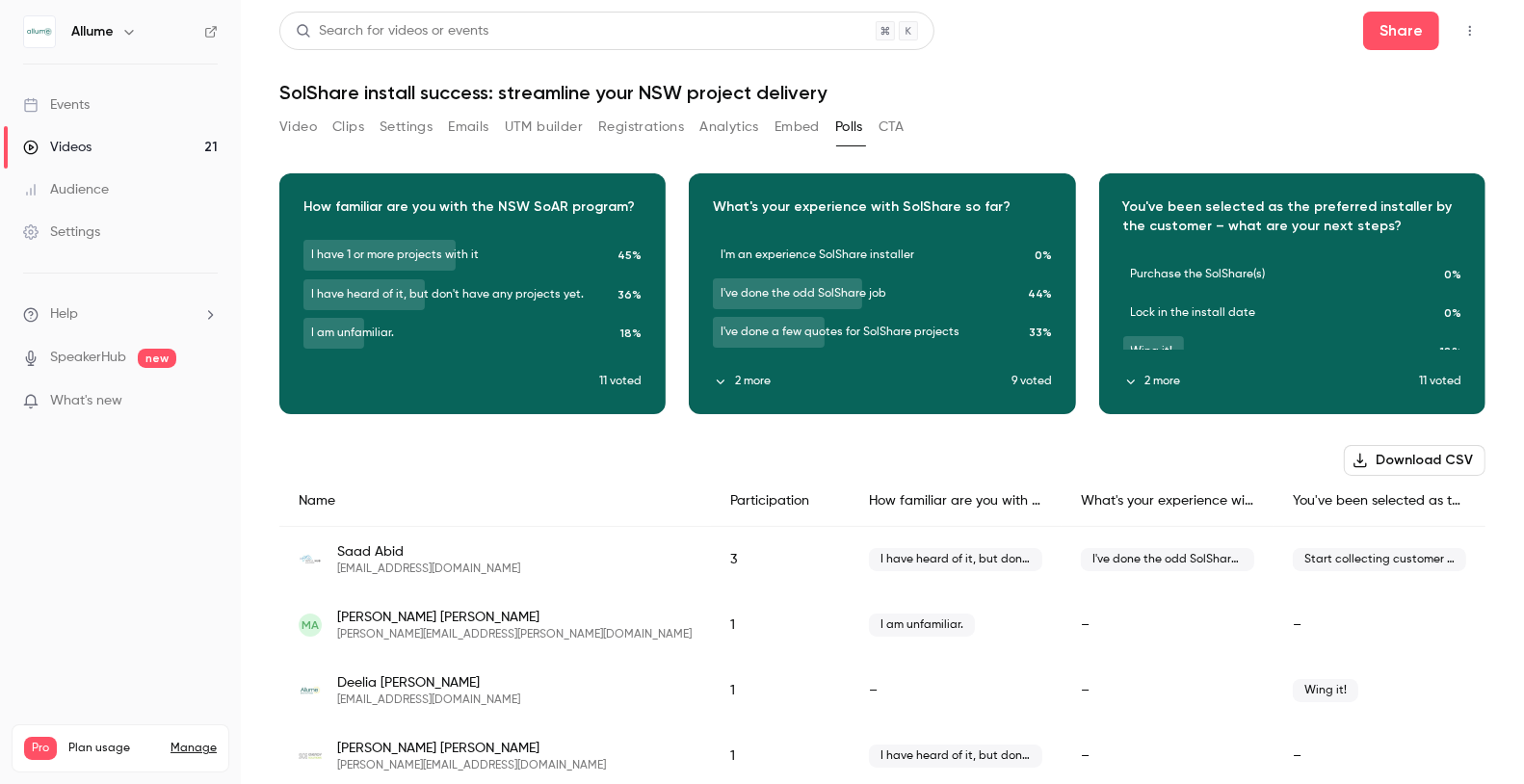
scroll to position [200, 0]
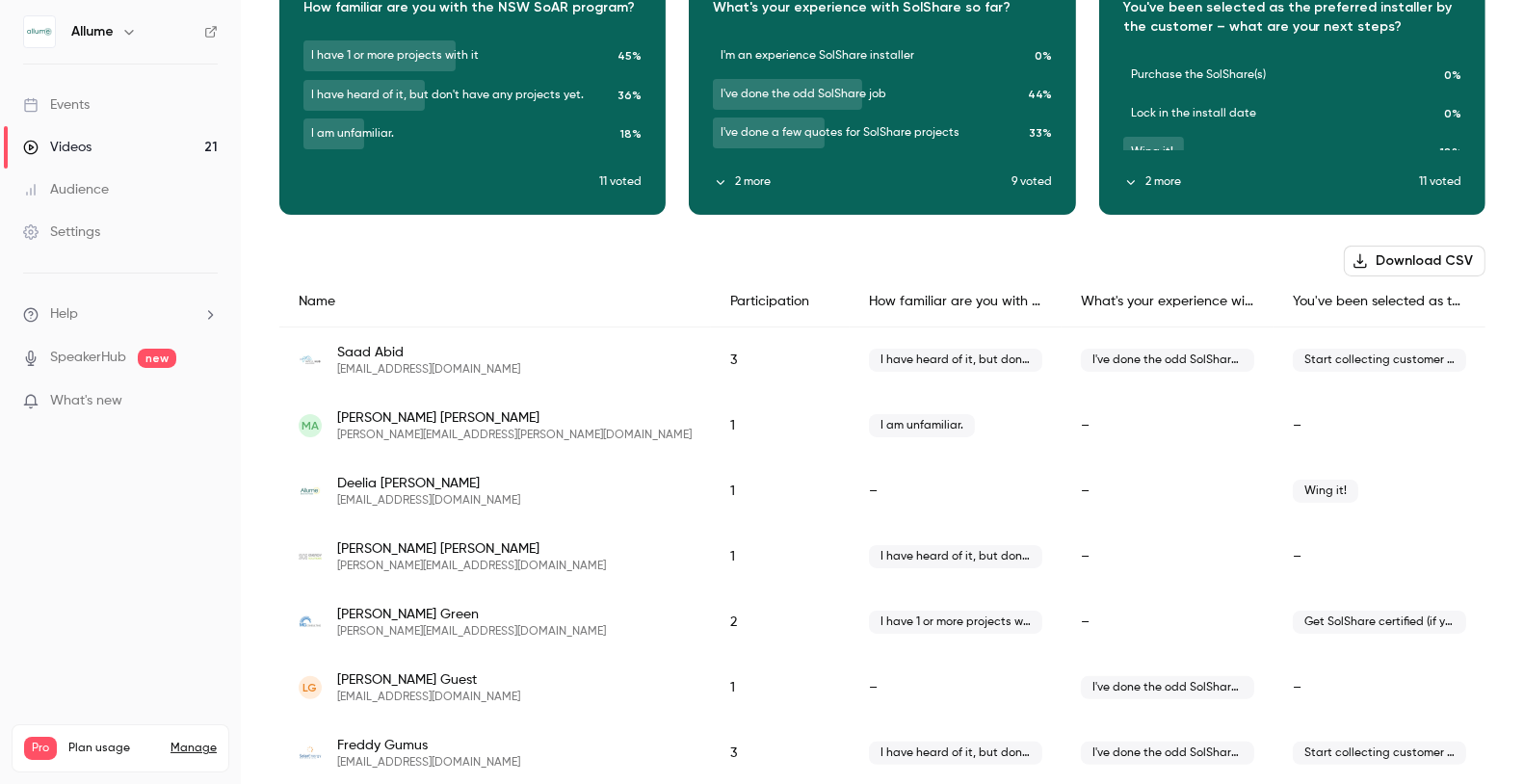
click at [1437, 261] on button "Download CSV" at bounding box center [1414, 261] width 142 height 31
